Goal: Information Seeking & Learning: Compare options

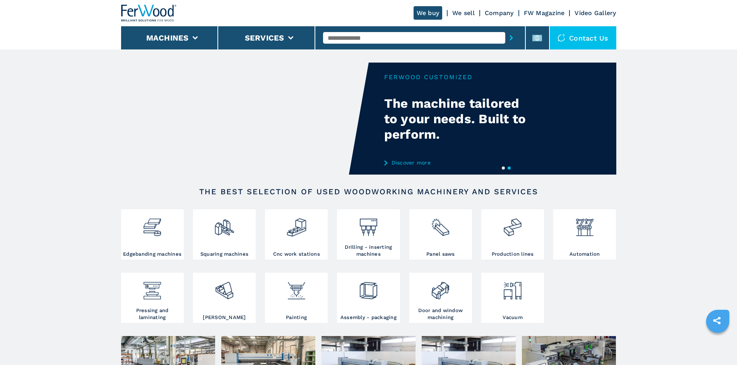
click at [338, 41] on input "text" at bounding box center [414, 38] width 182 height 12
paste input "******"
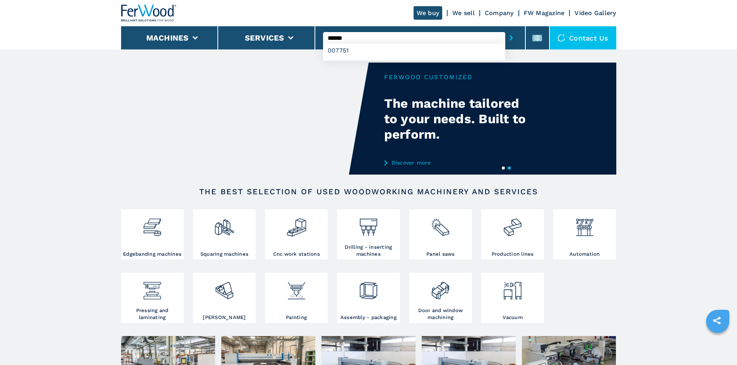
type input "******"
click at [505, 36] on button "submit-button" at bounding box center [511, 38] width 12 height 18
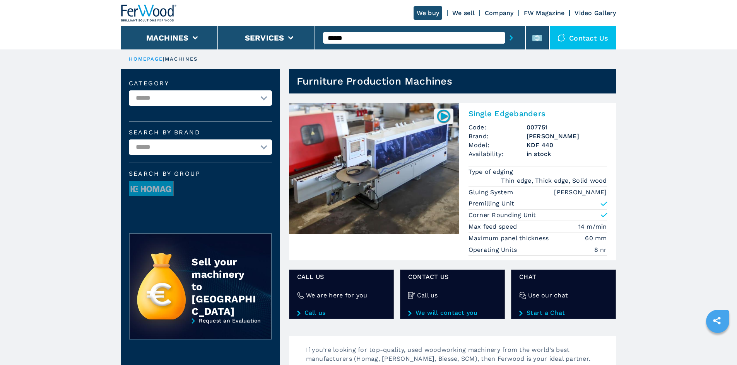
click at [494, 111] on h2 "Single Edgebanders" at bounding box center [537, 113] width 138 height 9
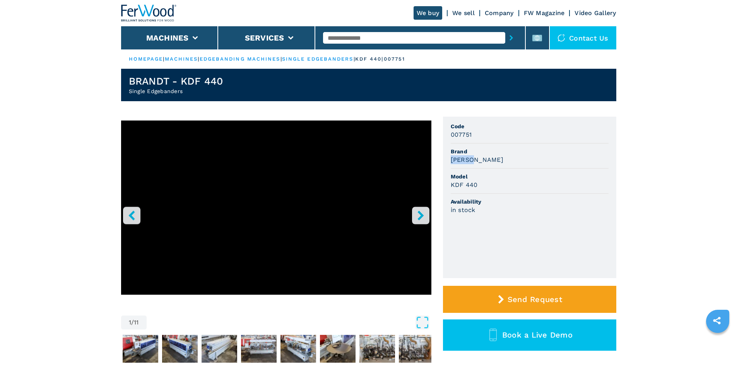
drag, startPoint x: 451, startPoint y: 161, endPoint x: 483, endPoint y: 162, distance: 32.9
click at [483, 162] on div "[PERSON_NAME]" at bounding box center [530, 159] width 158 height 9
copy h3 "[PERSON_NAME]"
click at [477, 178] on span "Model" at bounding box center [530, 177] width 158 height 8
drag, startPoint x: 468, startPoint y: 188, endPoint x: 447, endPoint y: 190, distance: 20.6
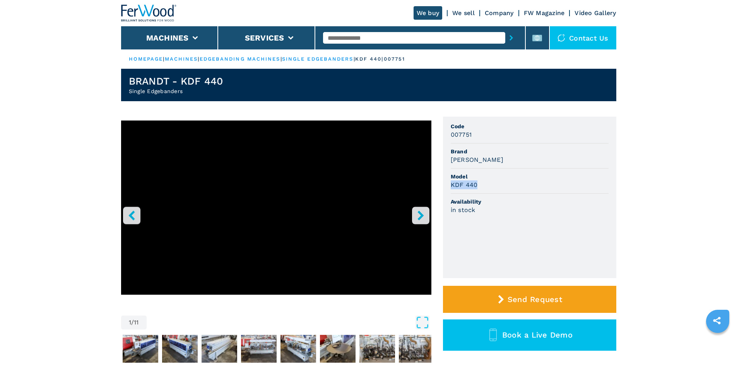
click at [447, 190] on ul "Code 007751 Brand [PERSON_NAME] Model KDF 440 Availability in stock" at bounding box center [529, 198] width 173 height 162
copy h3 "KDF 440"
click at [496, 155] on span "Brand" at bounding box center [530, 152] width 158 height 8
drag, startPoint x: 449, startPoint y: 137, endPoint x: 444, endPoint y: 138, distance: 5.1
click at [444, 138] on ul "Code 007751 Brand [PERSON_NAME] Model KDF 440 Availability in stock" at bounding box center [529, 198] width 173 height 162
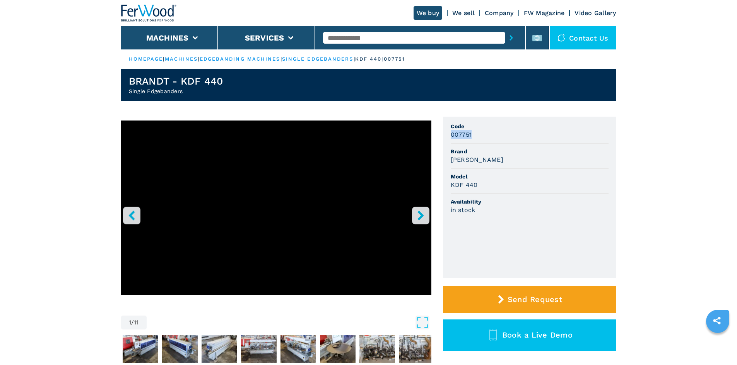
copy h3 "007751"
click at [593, 182] on div "KDF 440" at bounding box center [530, 185] width 158 height 9
click at [364, 39] on input "text" at bounding box center [414, 38] width 182 height 12
drag, startPoint x: 364, startPoint y: 40, endPoint x: 351, endPoint y: 39, distance: 12.9
click at [351, 39] on input "text" at bounding box center [414, 38] width 182 height 12
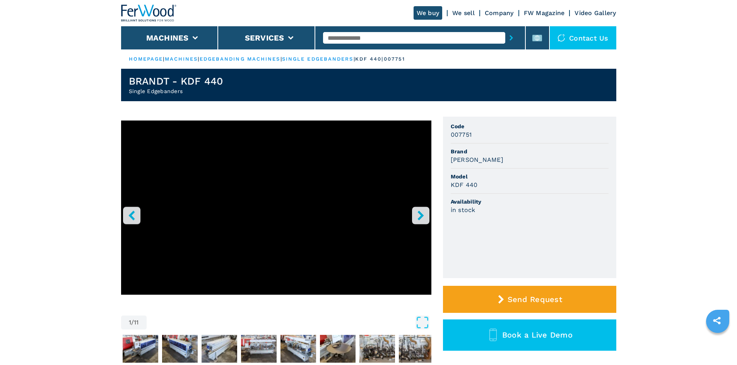
paste input "******"
type input "******"
click at [509, 36] on icon "submit-button" at bounding box center [510, 37] width 3 height 5
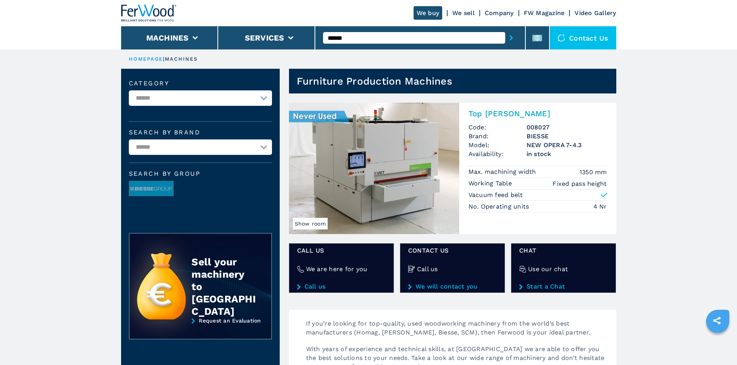
click at [500, 114] on h2 "Top [PERSON_NAME]" at bounding box center [537, 113] width 138 height 9
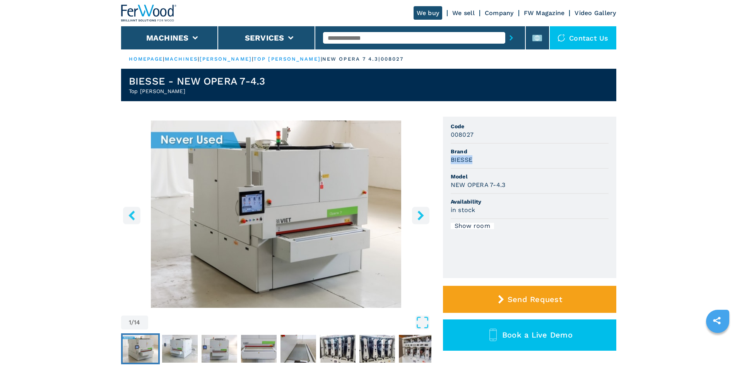
drag, startPoint x: 451, startPoint y: 159, endPoint x: 477, endPoint y: 157, distance: 26.0
click at [477, 157] on div "BIESSE" at bounding box center [530, 159] width 158 height 9
copy h3 "BIESSE"
click at [494, 157] on div "BIESSE" at bounding box center [530, 159] width 158 height 9
click at [535, 165] on li "Brand BIESSE" at bounding box center [530, 156] width 158 height 25
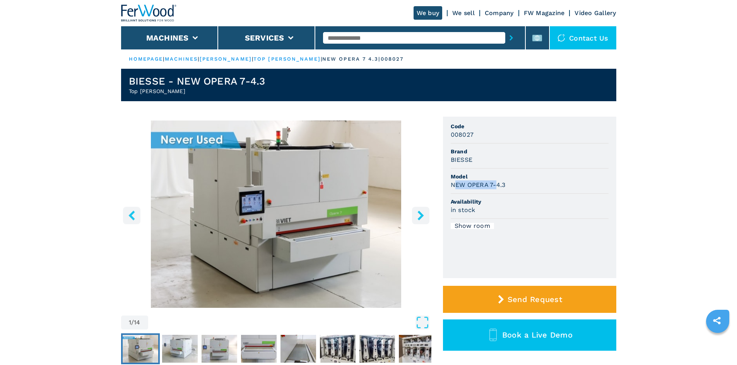
drag, startPoint x: 453, startPoint y: 185, endPoint x: 497, endPoint y: 185, distance: 44.5
click at [497, 185] on h3 "NEW OPERA 7-4.3" at bounding box center [478, 185] width 55 height 9
drag, startPoint x: 451, startPoint y: 185, endPoint x: 524, endPoint y: 185, distance: 73.1
click at [524, 185] on div "NEW OPERA 7-4.3" at bounding box center [530, 185] width 158 height 9
copy h3 "NEW OPERA 7-4.3"
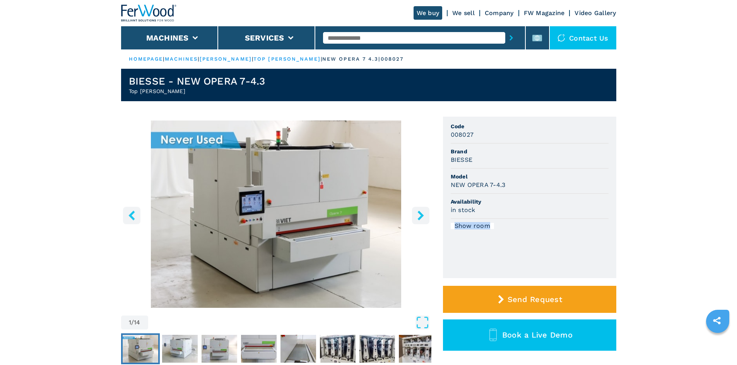
click at [551, 219] on ul "Code 008027 Brand BIESSE Model NEW OPERA 7-4.3 Availability in stock Show room" at bounding box center [529, 198] width 173 height 162
click at [520, 155] on span "Brand" at bounding box center [530, 152] width 158 height 8
drag, startPoint x: 454, startPoint y: 131, endPoint x: 481, endPoint y: 133, distance: 26.8
click at [481, 133] on div "008027" at bounding box center [530, 134] width 158 height 9
copy h3 "008027"
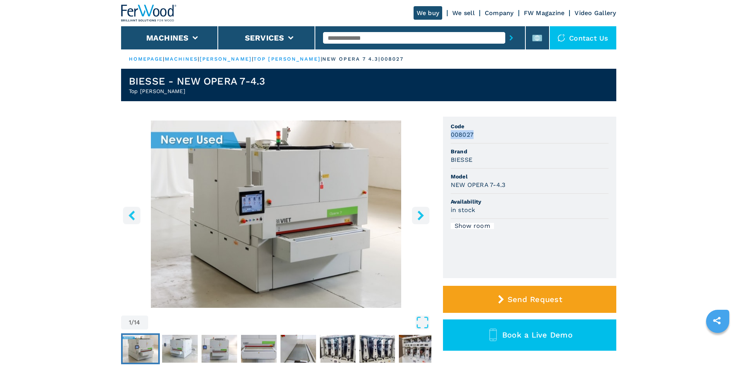
copy h3 "008027"
click at [537, 165] on li "Brand BIESSE" at bounding box center [530, 156] width 158 height 25
click at [352, 36] on input "text" at bounding box center [414, 38] width 182 height 12
paste input "******"
type input "******"
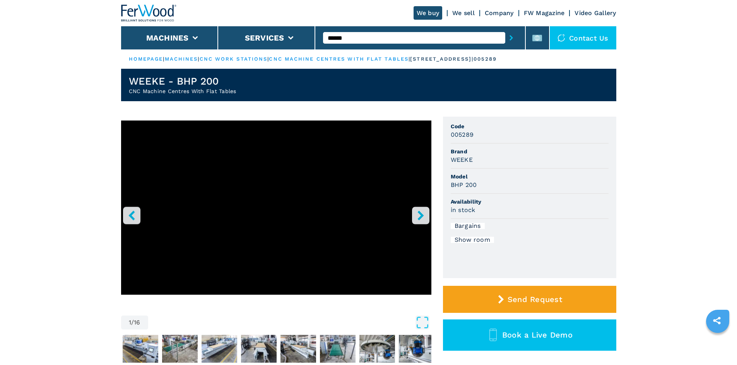
drag, startPoint x: 350, startPoint y: 38, endPoint x: 318, endPoint y: 39, distance: 31.4
click at [318, 39] on div "******" at bounding box center [420, 37] width 210 height 23
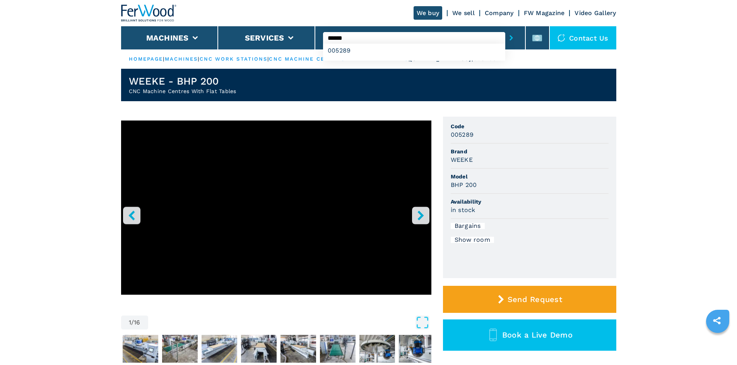
type input "******"
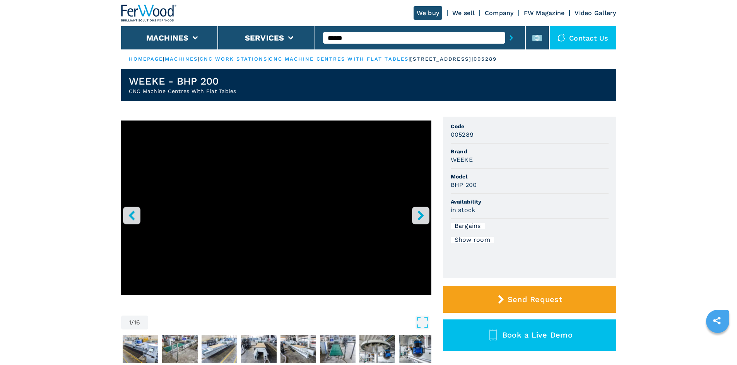
click at [505, 39] on button "submit-button" at bounding box center [511, 38] width 12 height 18
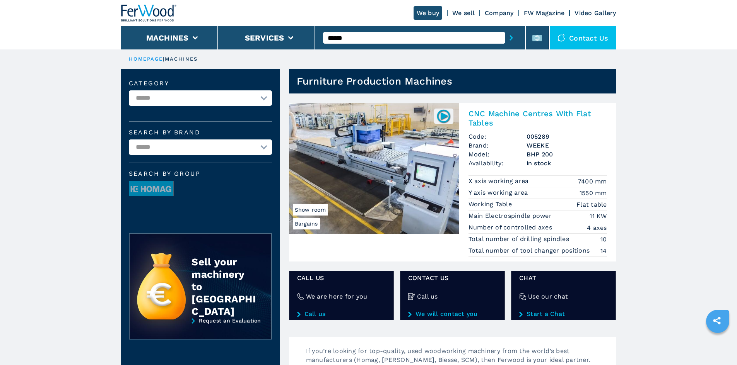
click at [523, 115] on h2 "CNC Machine Centres With Flat Tables" at bounding box center [537, 118] width 138 height 19
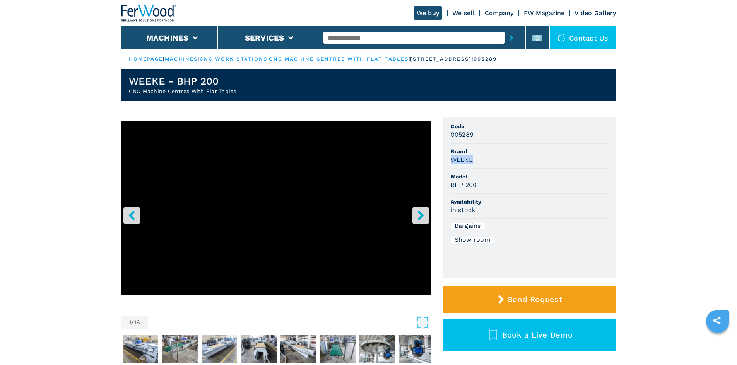
drag, startPoint x: 450, startPoint y: 161, endPoint x: 473, endPoint y: 163, distance: 22.6
click at [473, 163] on h3 "WEEKE" at bounding box center [462, 159] width 22 height 9
copy h3 "WEEKE"
click at [488, 154] on span "Brand" at bounding box center [530, 152] width 158 height 8
drag, startPoint x: 451, startPoint y: 187, endPoint x: 490, endPoint y: 190, distance: 39.2
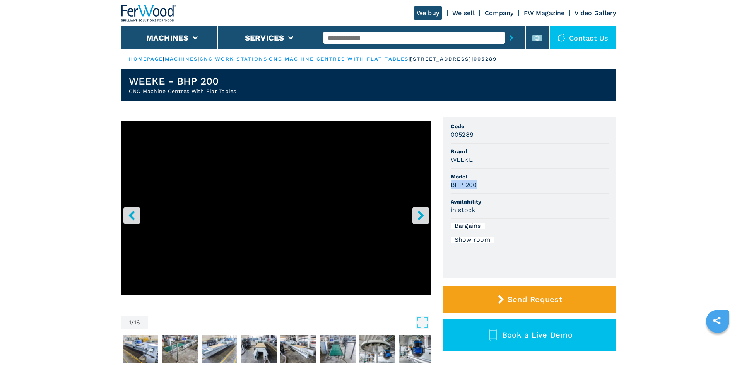
click at [490, 190] on li "Model BHP 200" at bounding box center [530, 181] width 158 height 25
copy h3 "BHP 200"
click at [514, 174] on span "Model" at bounding box center [530, 177] width 158 height 8
drag, startPoint x: 451, startPoint y: 135, endPoint x: 483, endPoint y: 136, distance: 32.5
click at [483, 136] on div "005289" at bounding box center [530, 134] width 158 height 9
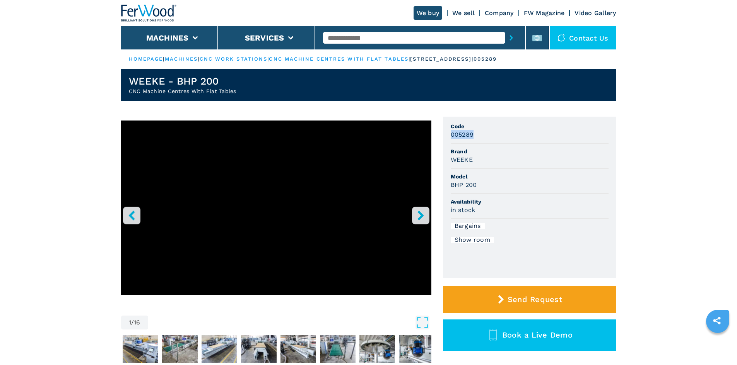
copy h3 "005289"
click at [497, 137] on div "005289" at bounding box center [530, 134] width 158 height 9
click at [359, 40] on input "text" at bounding box center [414, 38] width 182 height 12
paste input "******"
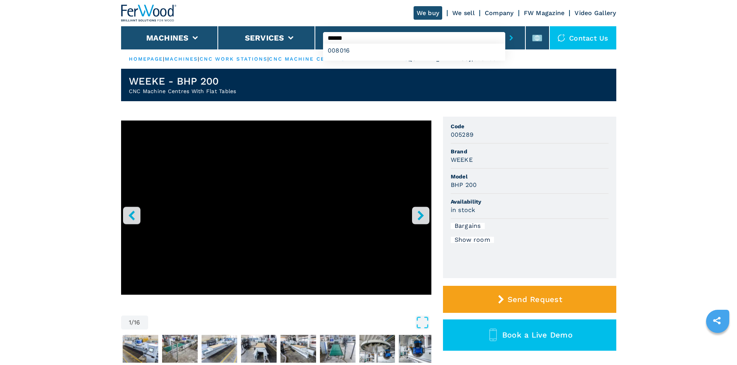
type input "******"
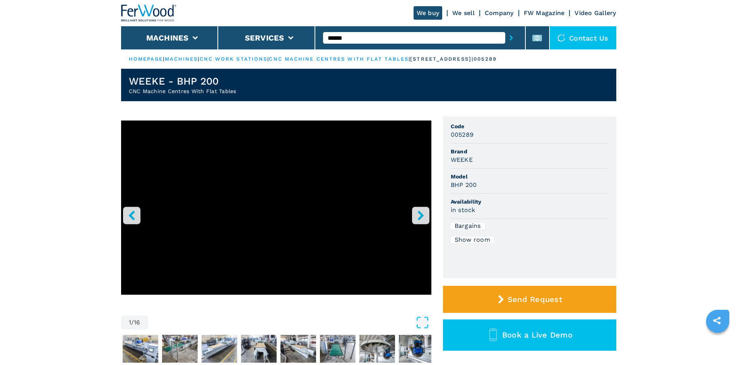
click at [509, 38] on icon "submit-button" at bounding box center [510, 37] width 3 height 5
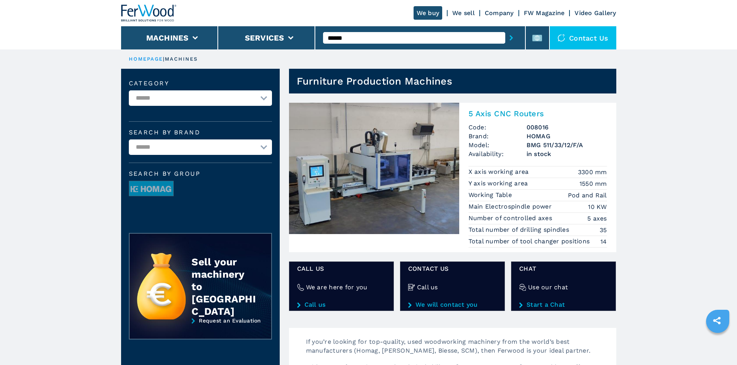
click at [531, 115] on h2 "5 Axis CNC Routers" at bounding box center [537, 113] width 138 height 9
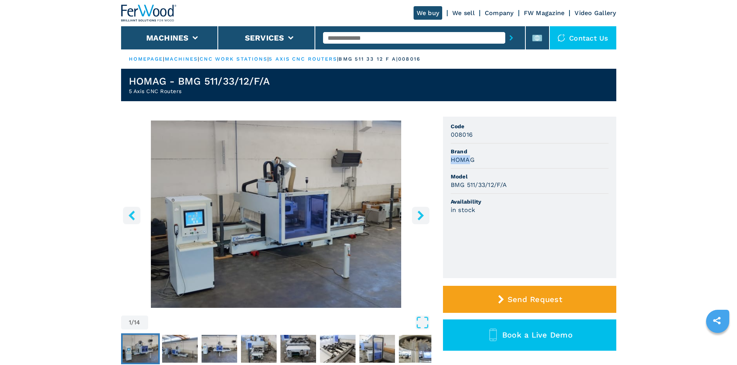
drag, startPoint x: 455, startPoint y: 159, endPoint x: 471, endPoint y: 159, distance: 15.9
click at [471, 159] on h3 "HOMAG" at bounding box center [463, 159] width 24 height 9
drag, startPoint x: 477, startPoint y: 160, endPoint x: 448, endPoint y: 164, distance: 28.9
click at [448, 164] on ul "Code 008016 Brand HOMAG Model BMG 511/33/12/F/A Availability in stock" at bounding box center [529, 198] width 173 height 162
click at [598, 184] on div "BMG 511/33/12/F/A" at bounding box center [530, 185] width 158 height 9
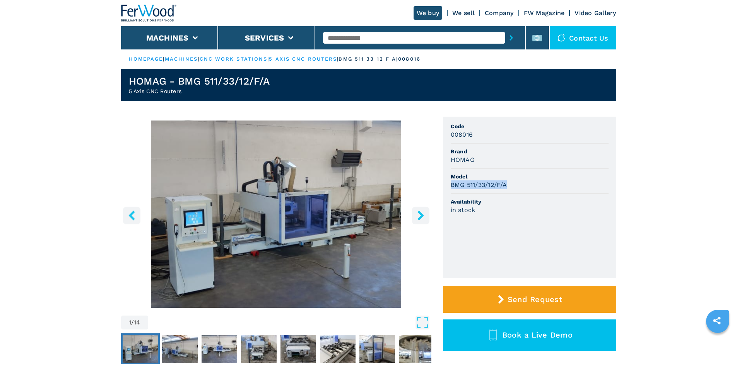
drag, startPoint x: 450, startPoint y: 186, endPoint x: 518, endPoint y: 186, distance: 68.1
click at [518, 186] on div "BMG 511/33/12/F/A" at bounding box center [530, 185] width 158 height 9
click at [521, 178] on span "Model" at bounding box center [530, 177] width 158 height 8
drag, startPoint x: 455, startPoint y: 133, endPoint x: 475, endPoint y: 133, distance: 20.1
click at [475, 133] on div "008016" at bounding box center [530, 134] width 158 height 9
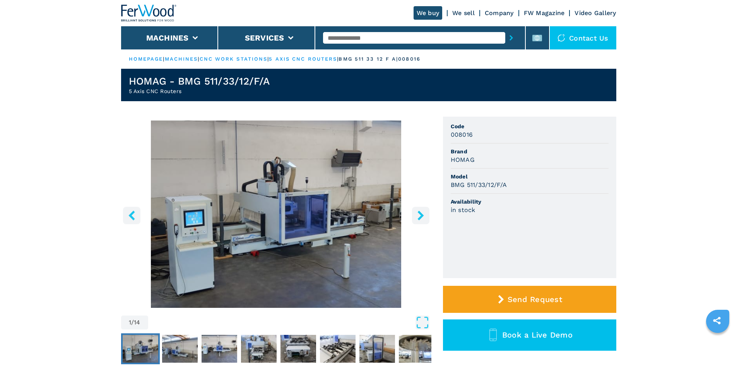
click at [570, 171] on li "Model BMG 511/33/12/F/A" at bounding box center [530, 181] width 158 height 25
